Goal: Register for event/course

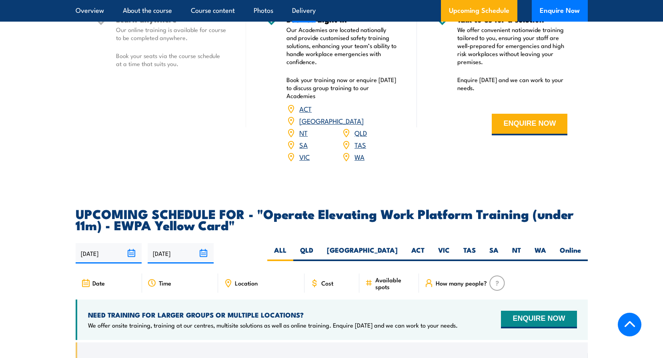
scroll to position [1196, 0]
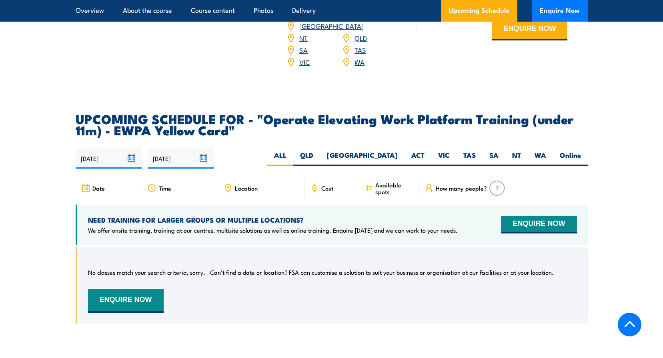
click at [204, 148] on input "[DATE]" at bounding box center [181, 158] width 66 height 20
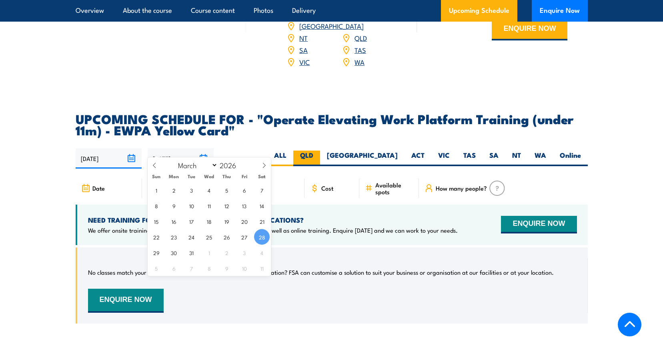
click at [320, 150] on label "QLD" at bounding box center [306, 158] width 27 height 16
click at [319, 150] on input "QLD" at bounding box center [315, 152] width 5 height 5
radio input "true"
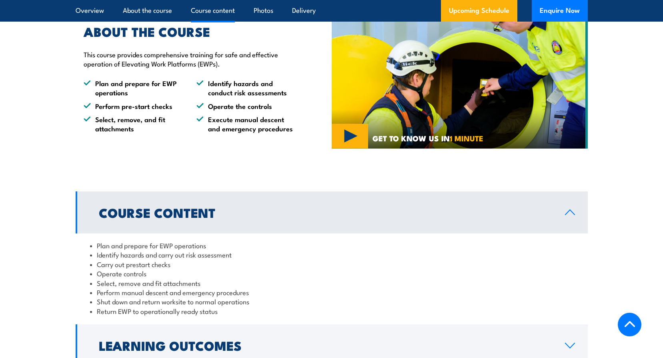
scroll to position [906, 0]
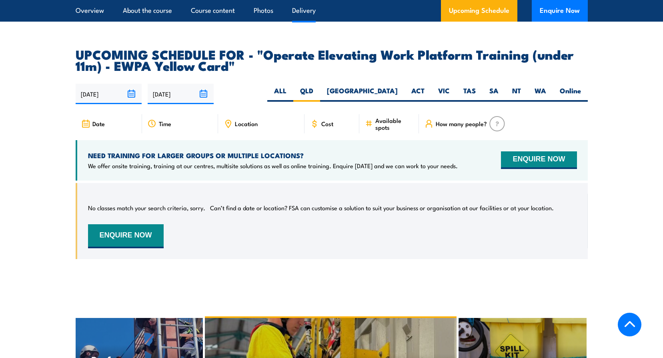
scroll to position [1297, 0]
